Goal: Download file/media

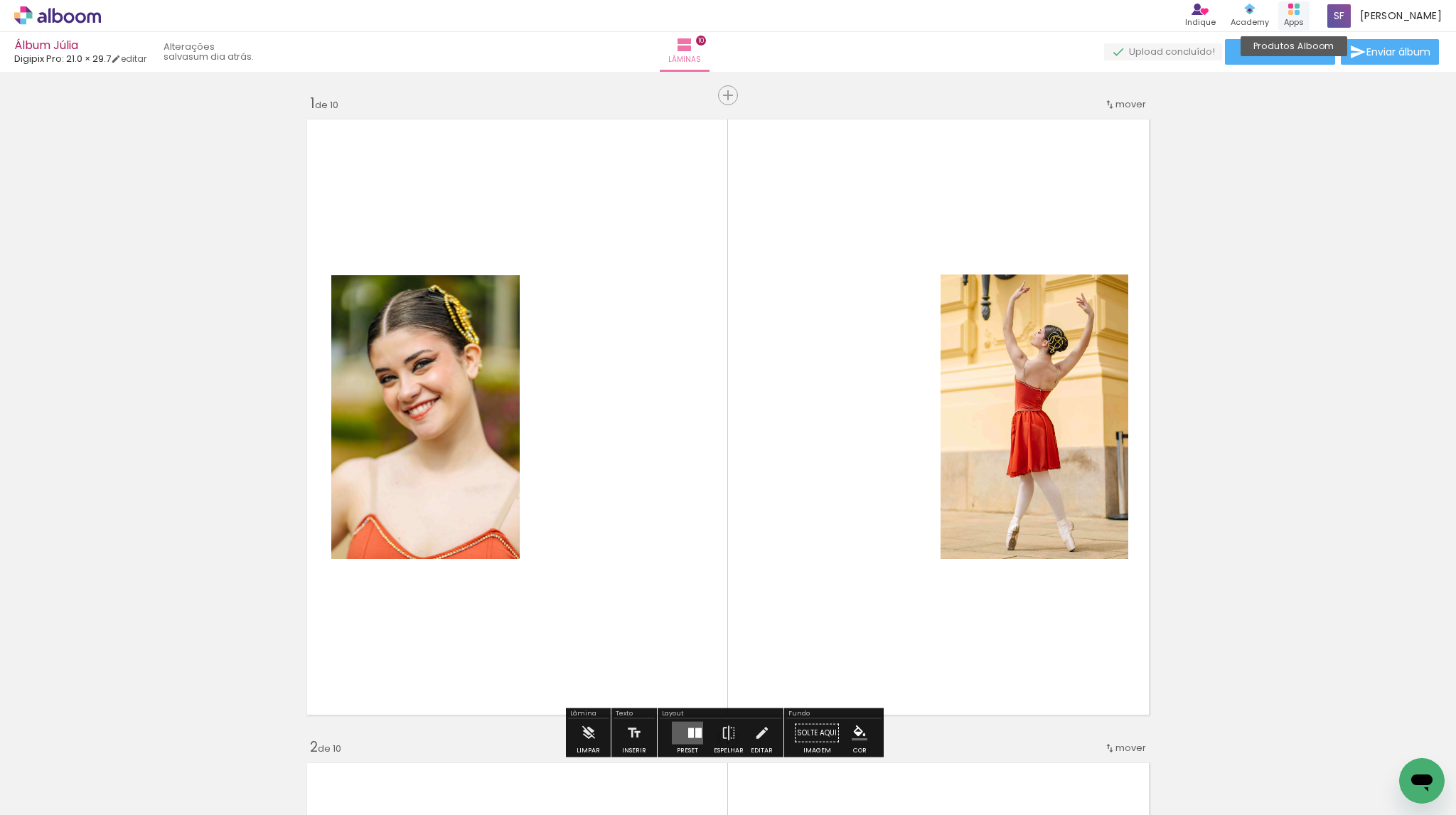
click at [1302, 16] on div "Apps" at bounding box center [1294, 22] width 20 height 12
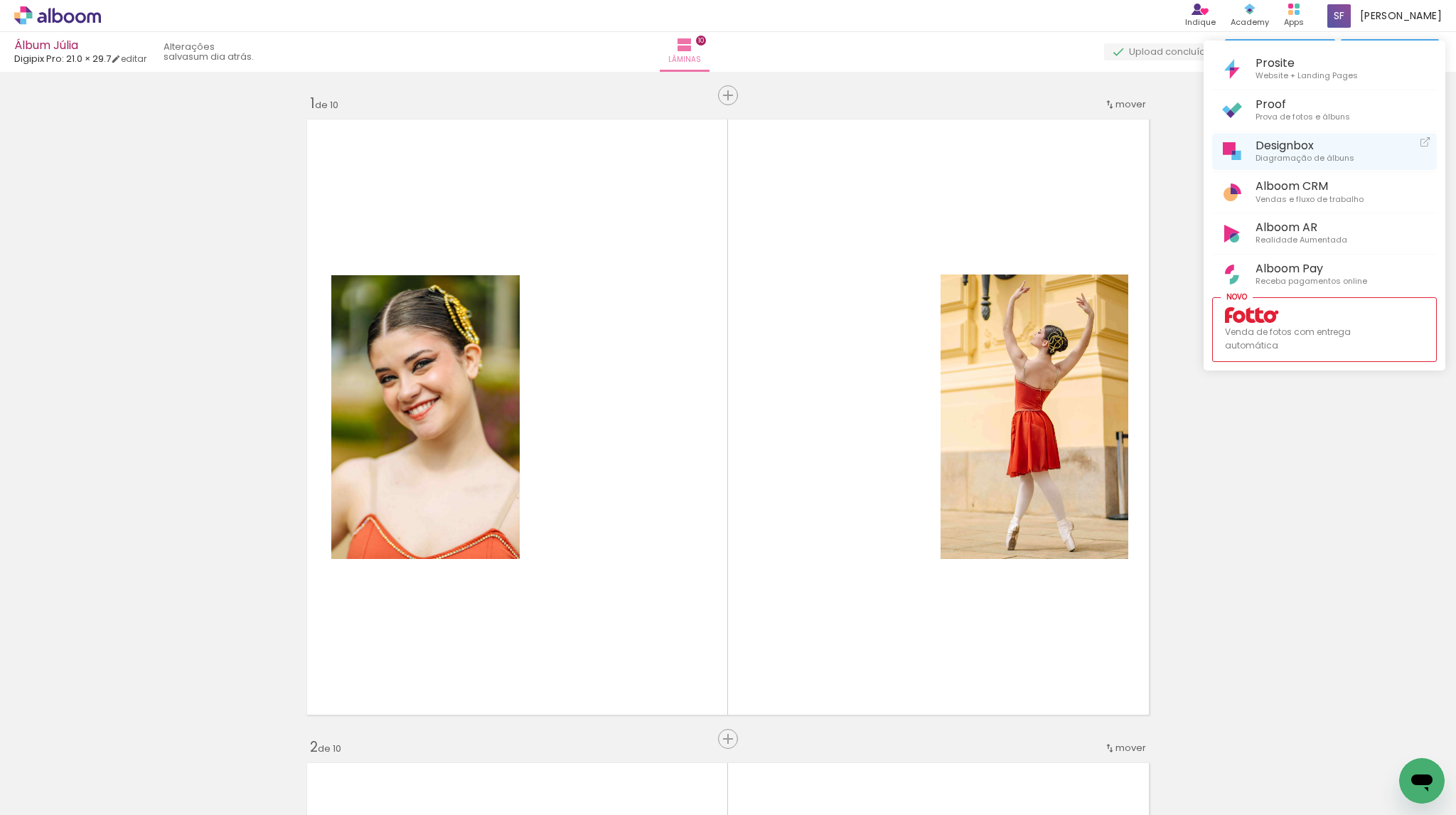
click at [1277, 152] on span "Diagramação de álbuns" at bounding box center [1305, 159] width 99 height 13
click at [1281, 146] on span "Designbox" at bounding box center [1305, 145] width 99 height 14
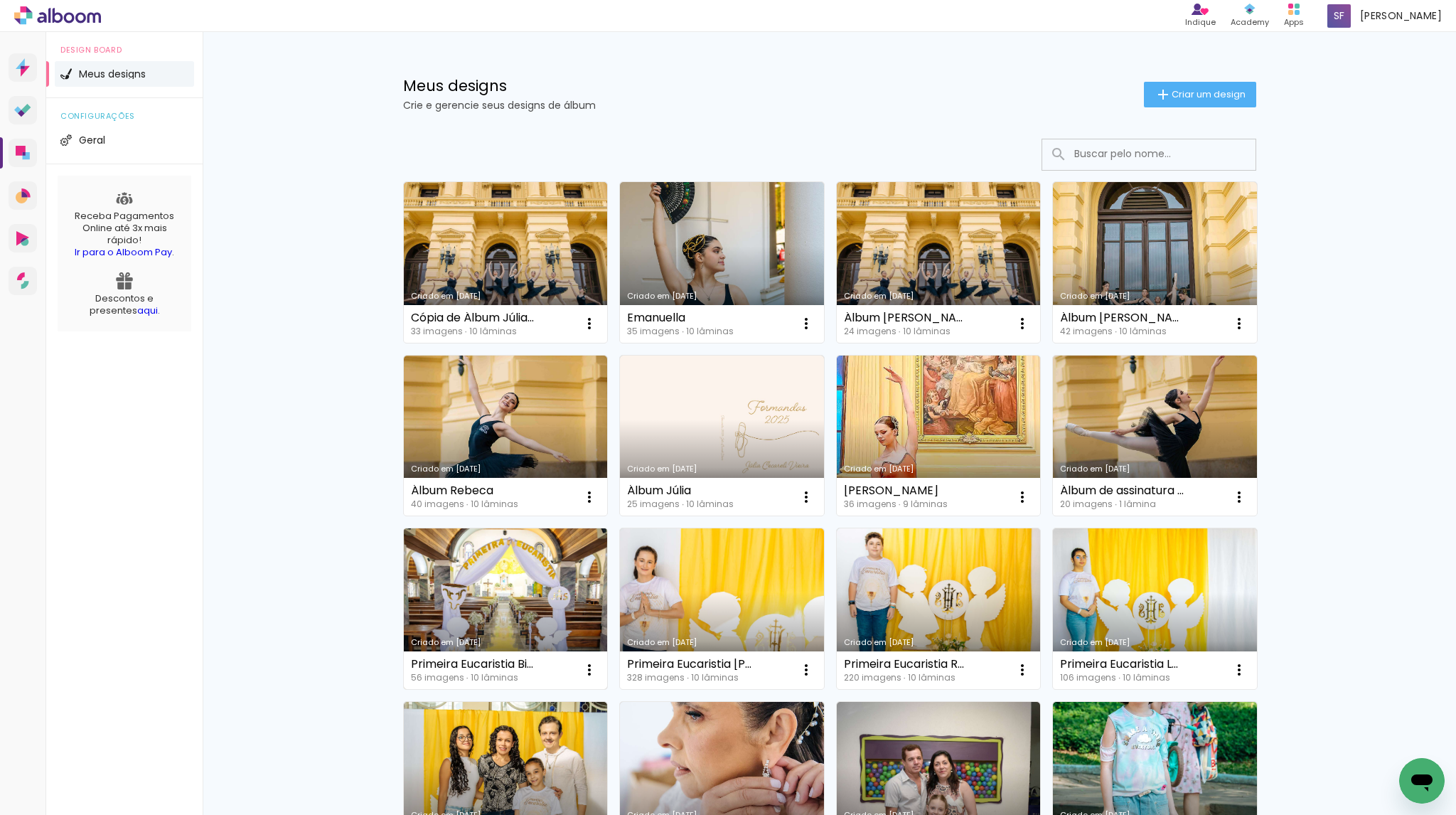
click at [491, 602] on link "Criado em [DATE]" at bounding box center [505, 608] width 204 height 160
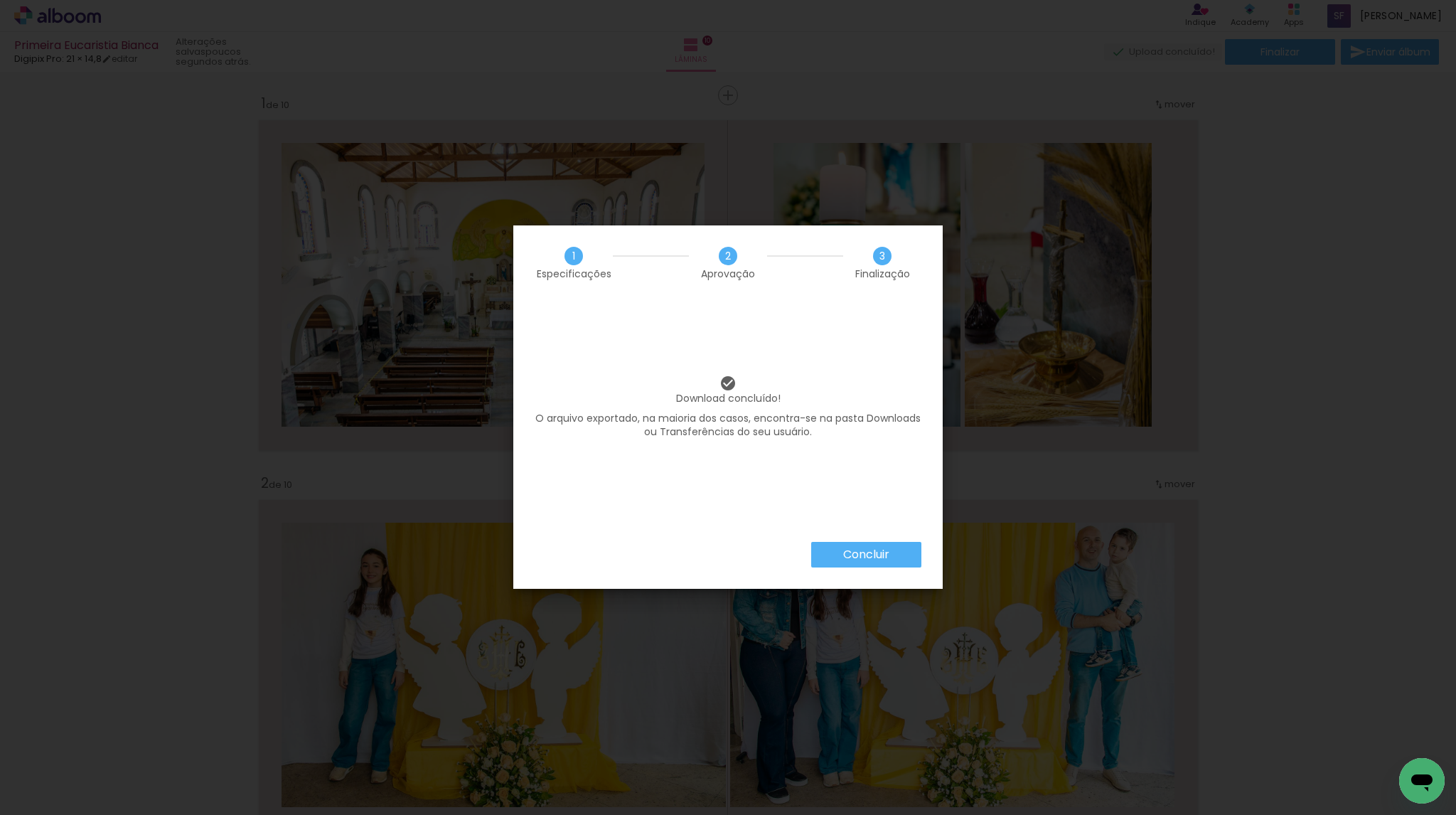
click at [0, 0] on slot "Concluir" at bounding box center [0, 0] width 0 height 0
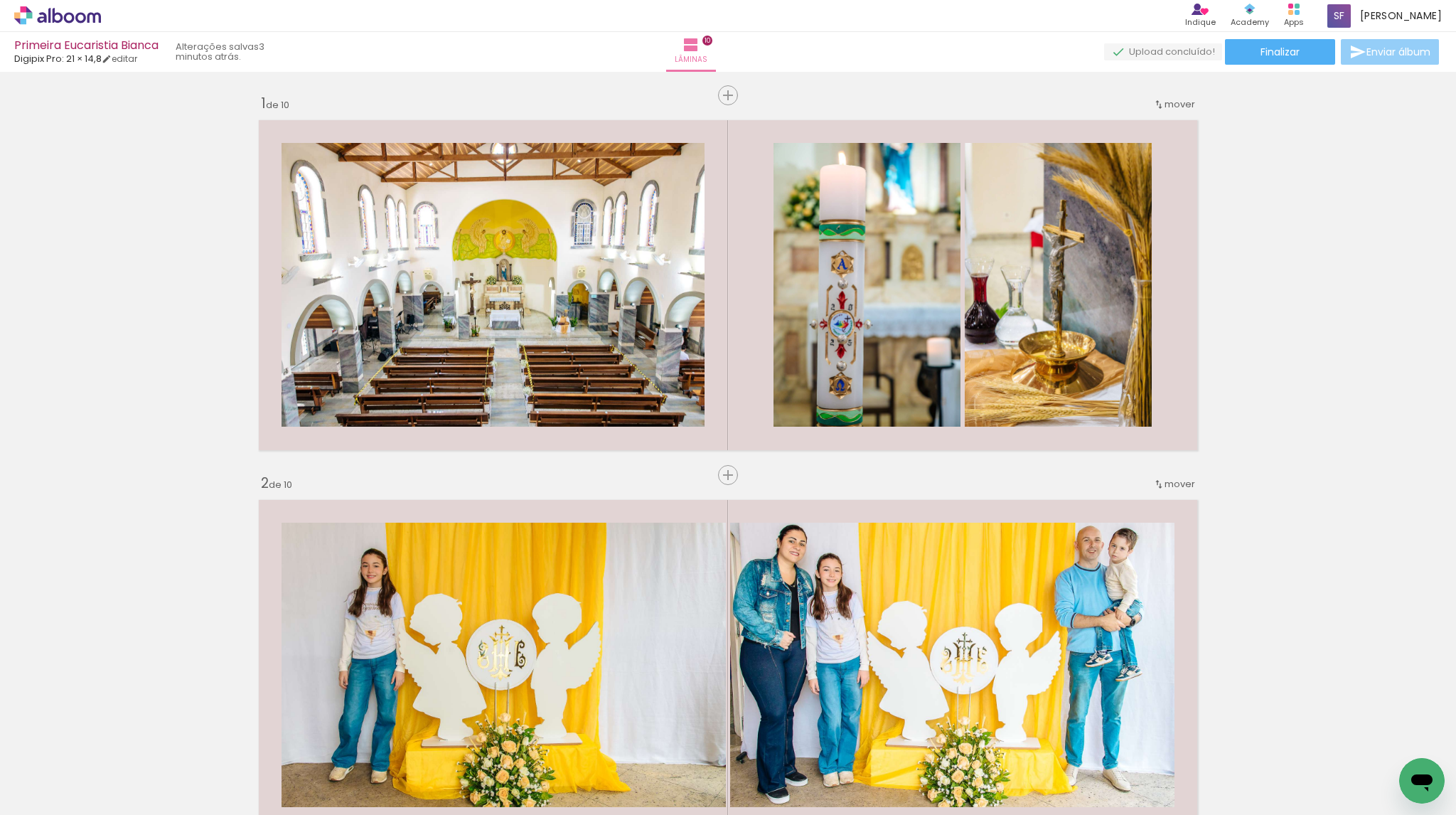
click at [1386, 51] on span "Enviar álbum" at bounding box center [1398, 52] width 64 height 10
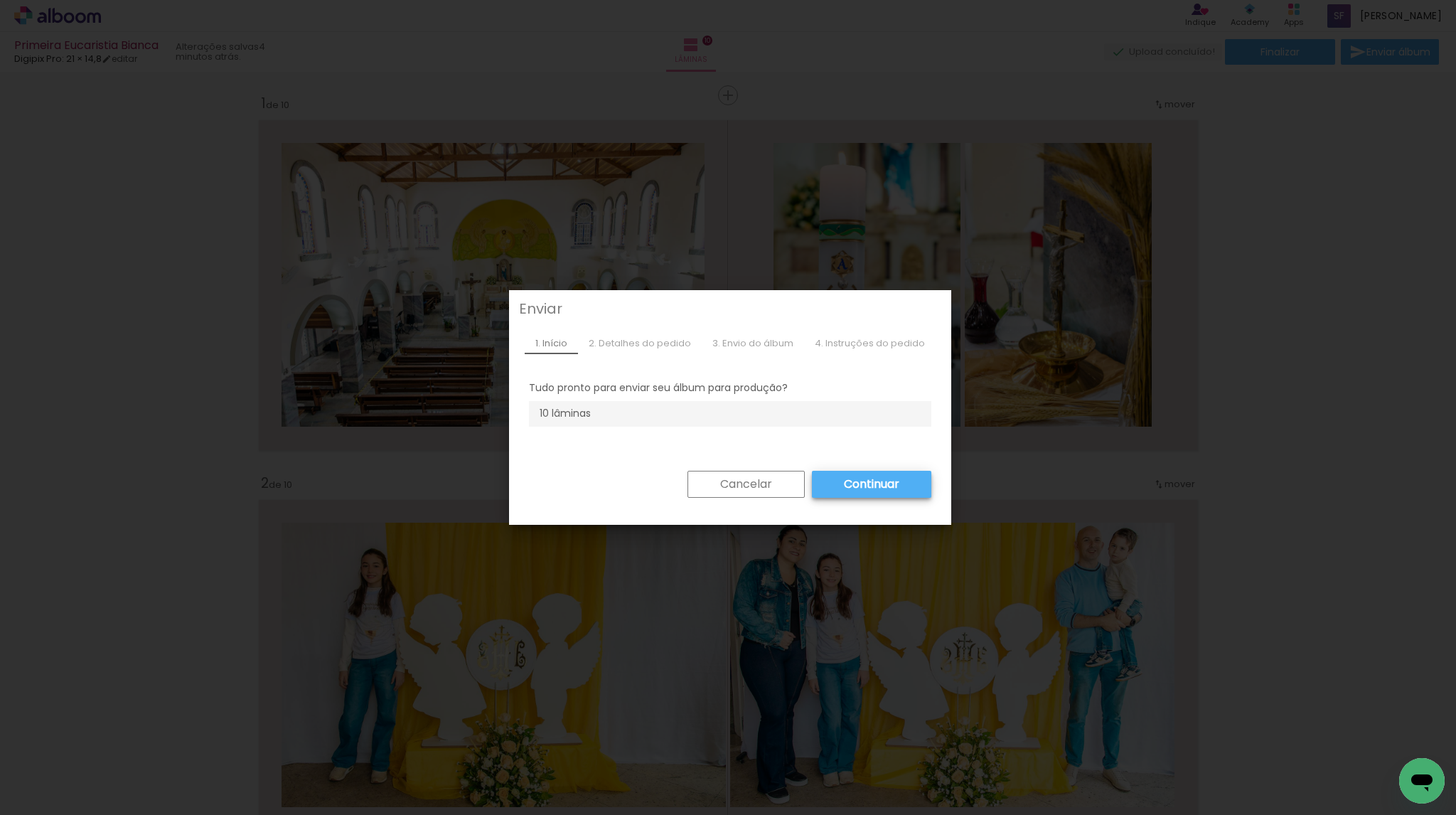
click at [0, 0] on slot "Continuar" at bounding box center [0, 0] width 0 height 0
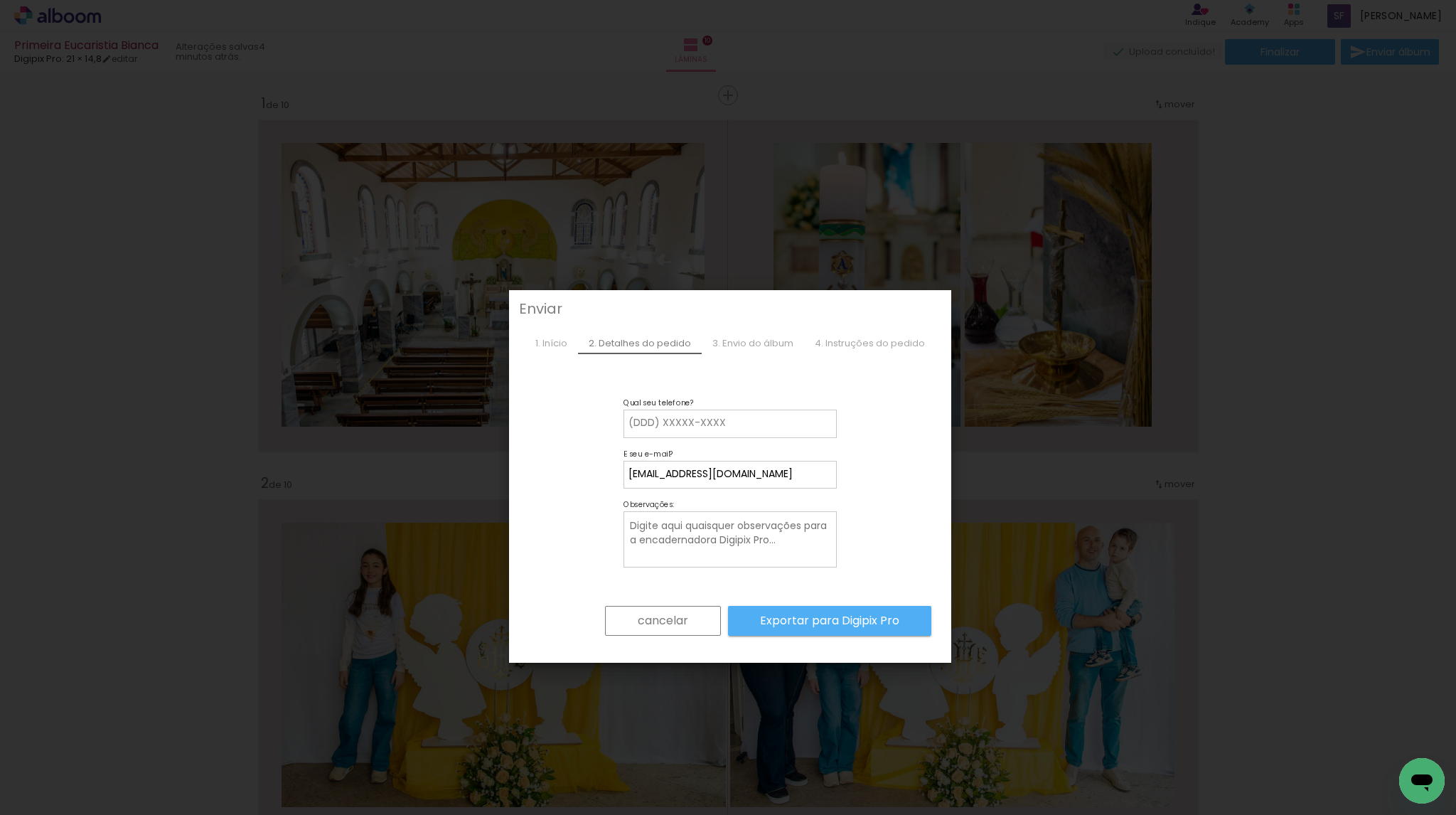
click at [0, 0] on slot "cancelar" at bounding box center [0, 0] width 0 height 0
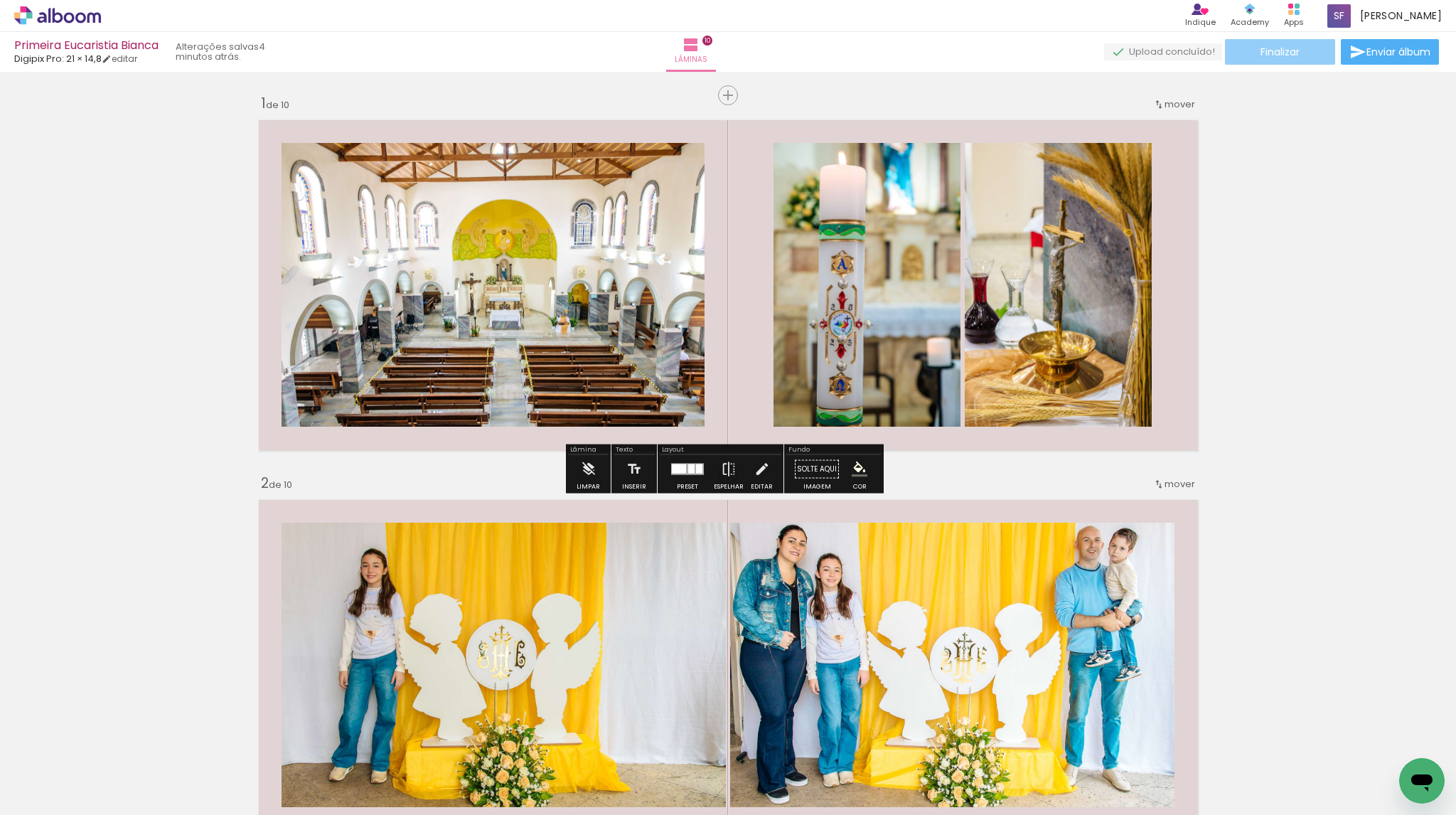
click at [1284, 49] on span "Finalizar" at bounding box center [1279, 52] width 39 height 10
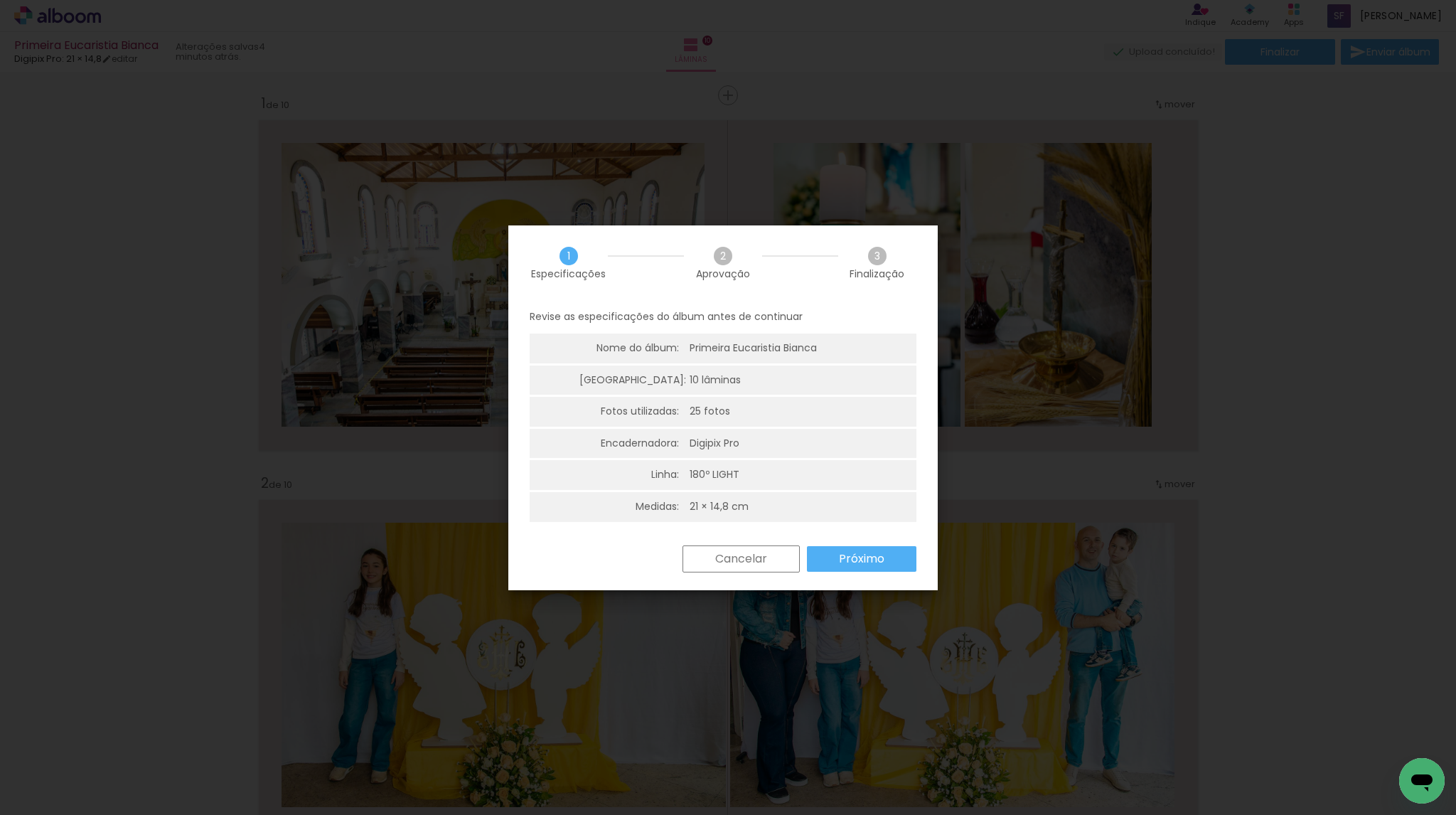
click at [0, 0] on slot "Próximo" at bounding box center [0, 0] width 0 height 0
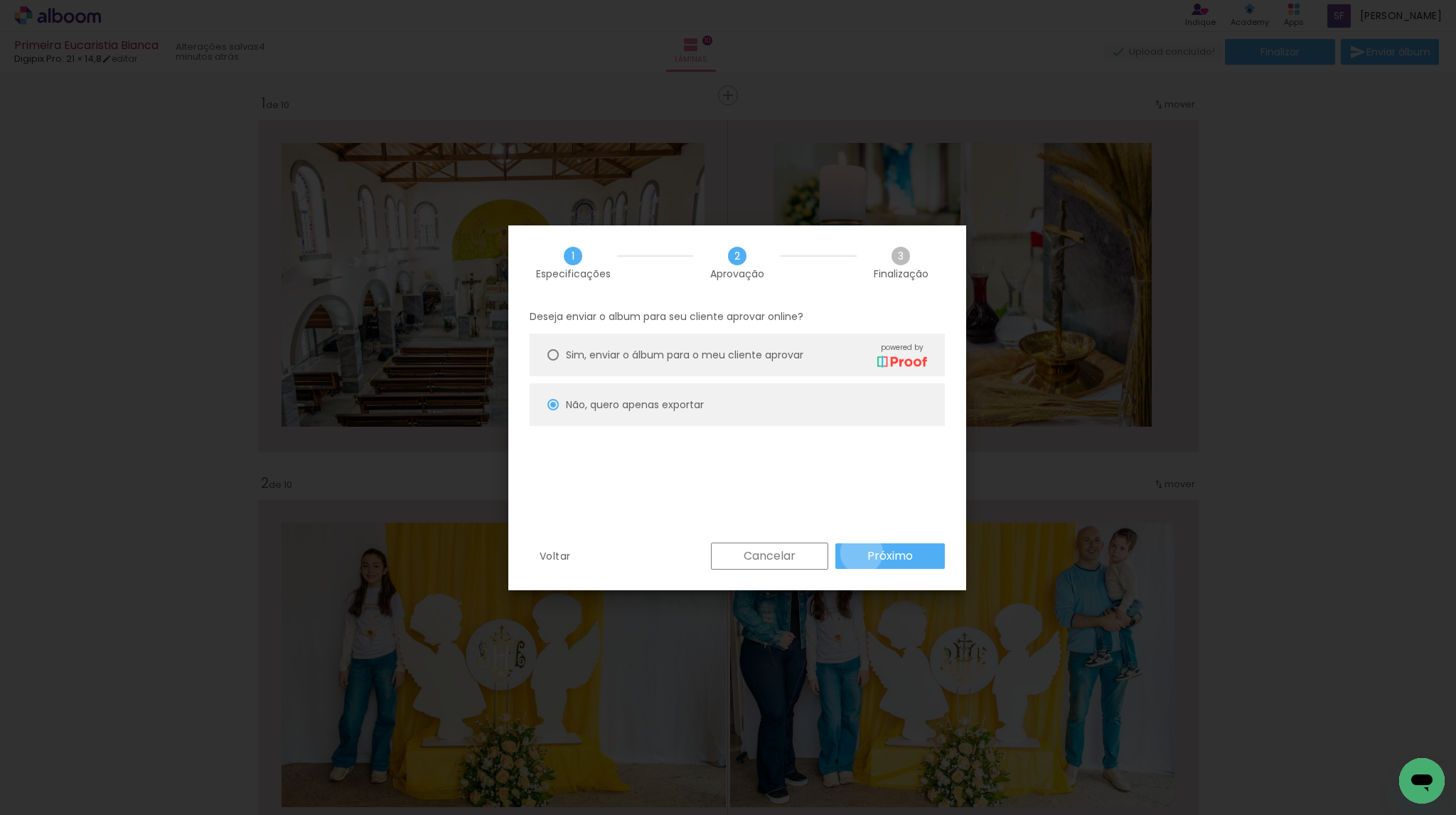
click at [862, 552] on paper-button "Próximo" at bounding box center [889, 556] width 110 height 25
type input "Alta, 300 DPI"
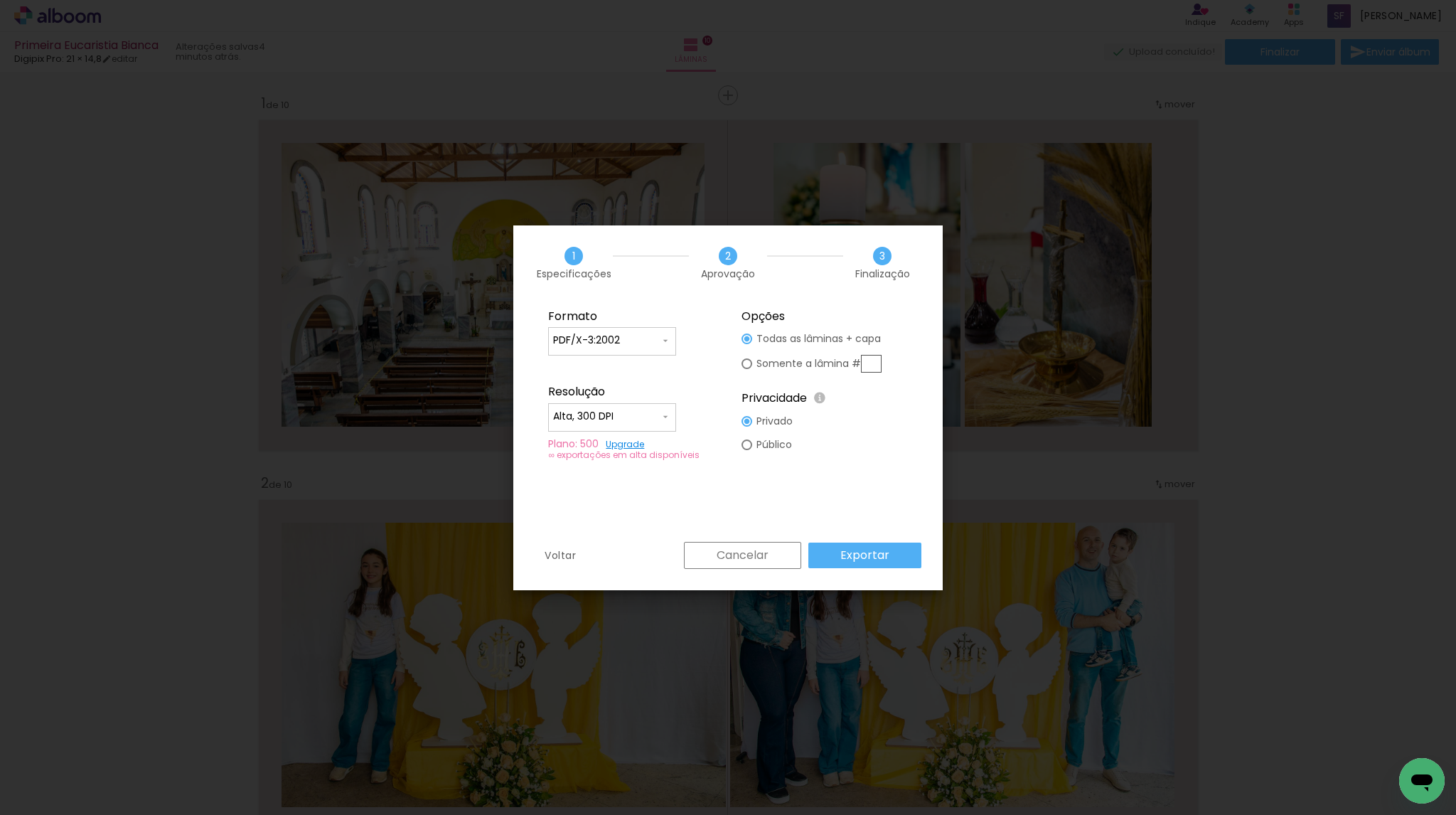
click at [667, 340] on iron-icon at bounding box center [665, 340] width 12 height 12
click at [645, 348] on paper-item "JPG" at bounding box center [612, 338] width 128 height 28
type input "JPG"
click at [0, 0] on slot "Exportar" at bounding box center [0, 0] width 0 height 0
